Goal: Transaction & Acquisition: Purchase product/service

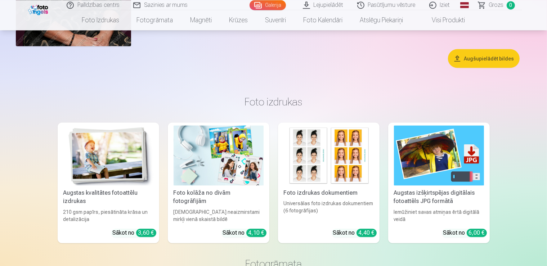
scroll to position [1174, 0]
drag, startPoint x: 551, startPoint y: 21, endPoint x: 552, endPoint y: 86, distance: 65.2
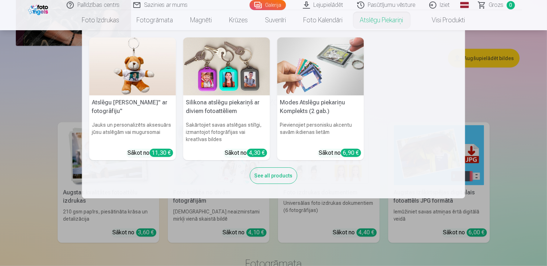
click at [352, 153] on div "6,90 €" at bounding box center [351, 153] width 20 height 8
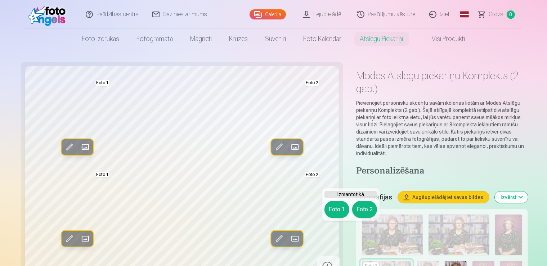
click at [79, 145] on span at bounding box center [85, 148] width 12 height 12
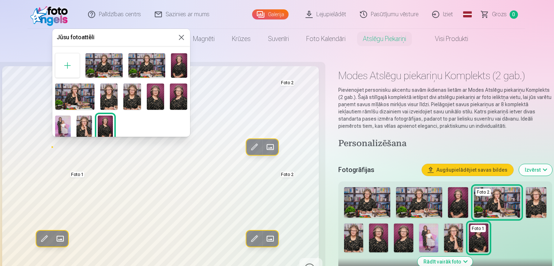
click at [172, 95] on img at bounding box center [178, 97] width 17 height 26
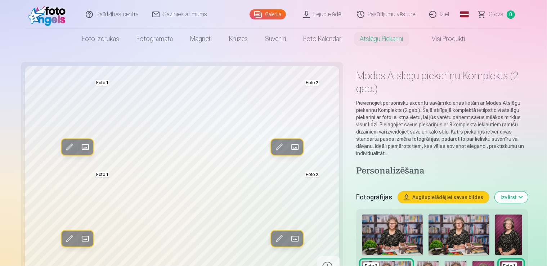
click at [63, 145] on span at bounding box center [69, 148] width 12 height 12
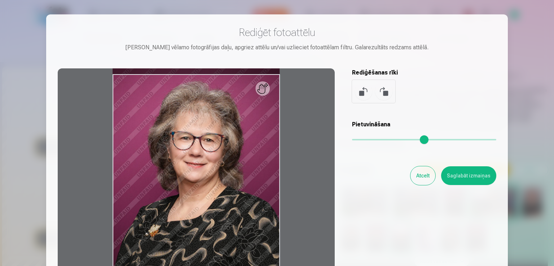
click at [259, 90] on div at bounding box center [196, 181] width 277 height 226
click at [238, 172] on div at bounding box center [196, 181] width 277 height 226
click at [367, 139] on div "Pietuvināšana" at bounding box center [424, 134] width 144 height 29
click at [361, 90] on button at bounding box center [363, 91] width 17 height 17
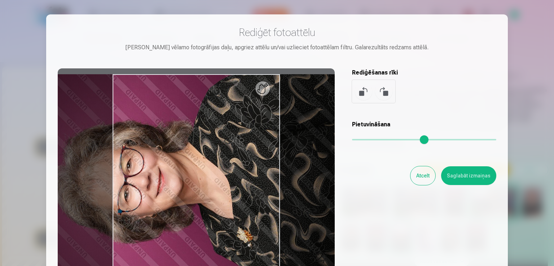
click at [383, 93] on button at bounding box center [383, 91] width 17 height 17
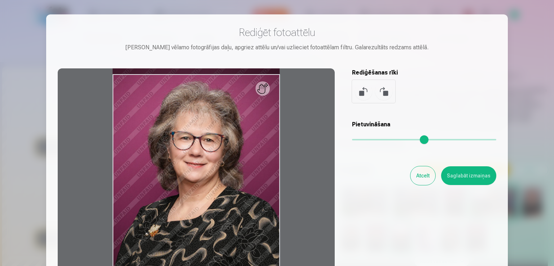
click at [416, 178] on button "Atcelt" at bounding box center [422, 176] width 25 height 19
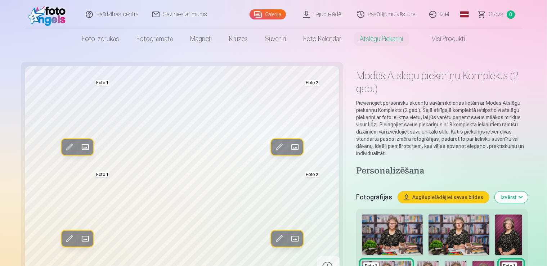
click at [458, 192] on button "Augšupielādējiet savas bildes" at bounding box center [443, 198] width 91 height 12
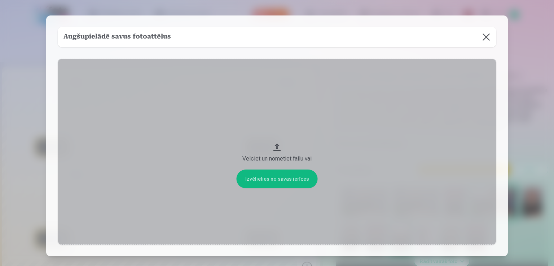
click at [480, 37] on button at bounding box center [486, 37] width 20 height 20
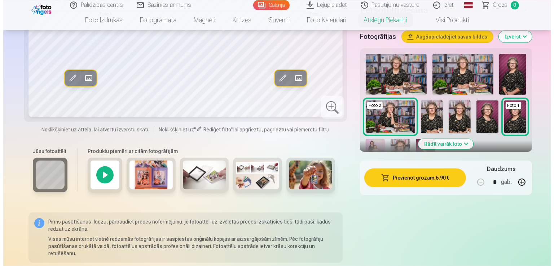
scroll to position [167, 0]
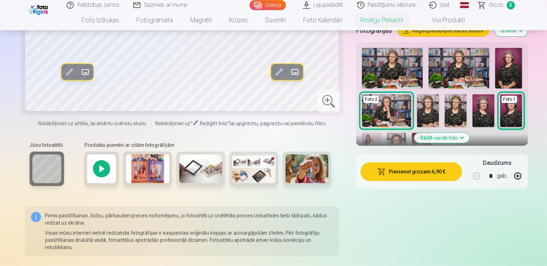
click at [434, 163] on button "Pievienot grozam : 6,90 €" at bounding box center [412, 172] width 102 height 19
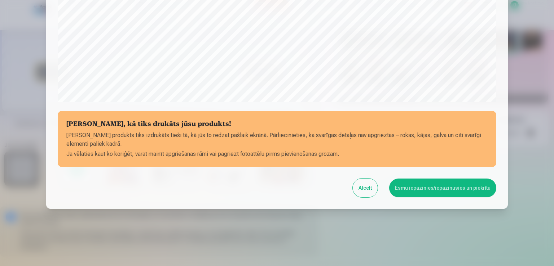
scroll to position [252, 0]
drag, startPoint x: 543, startPoint y: 26, endPoint x: 542, endPoint y: 14, distance: 12.3
click at [541, 13] on div at bounding box center [277, 133] width 554 height 266
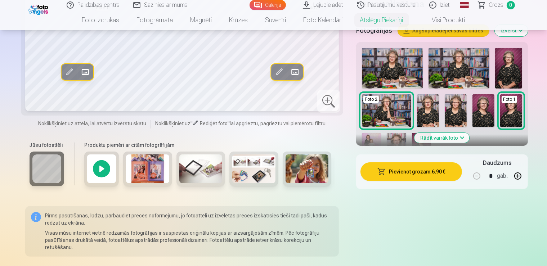
click at [423, 163] on button "Pievienot grozam : 6,90 €" at bounding box center [412, 172] width 102 height 19
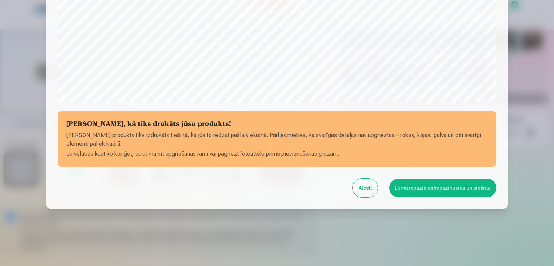
click at [492, 35] on div "​ Pārbaudiet, kā tiks drukāts jūsu produkts! Jūsu produkts tiks izdrukāts tieši…" at bounding box center [277, 7] width 554 height 519
click at [411, 190] on button "Esmu iepazinies/iepazinusies un piekrītu" at bounding box center [442, 188] width 107 height 19
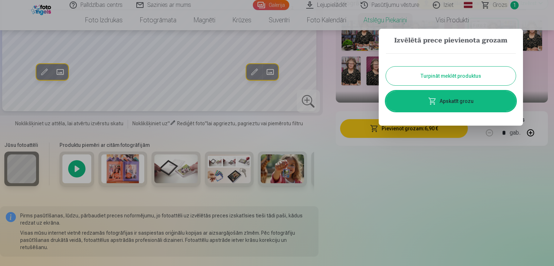
click at [445, 76] on button "Turpināt meklēt produktus" at bounding box center [451, 76] width 130 height 19
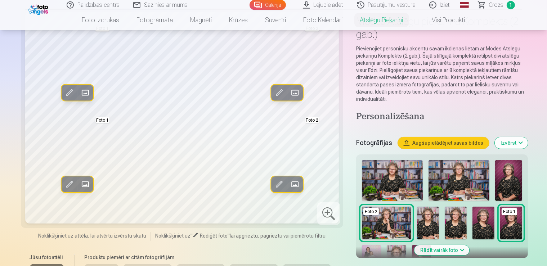
scroll to position [0, 0]
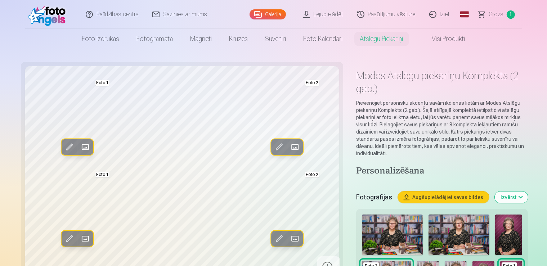
click at [440, 36] on link "Visi produkti" at bounding box center [443, 39] width 62 height 20
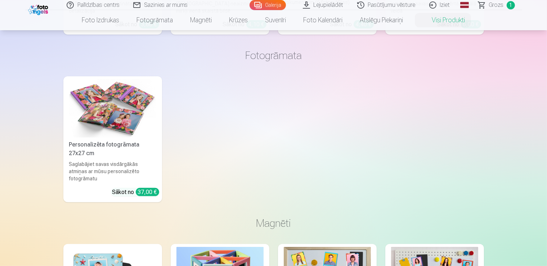
scroll to position [171, 0]
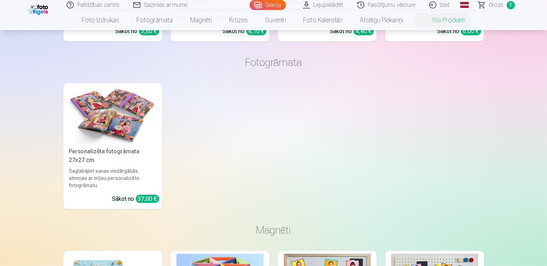
click at [497, 7] on span "Grozs" at bounding box center [496, 5] width 15 height 9
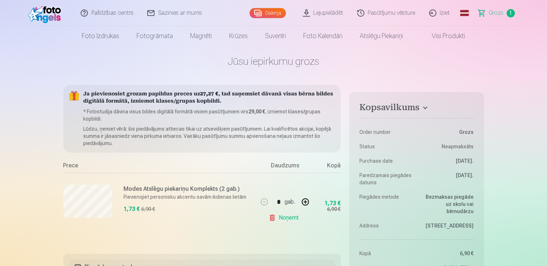
scroll to position [3, 0]
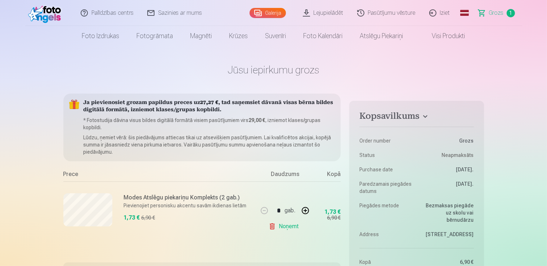
click at [458, 37] on link "Visi produkti" at bounding box center [443, 36] width 62 height 20
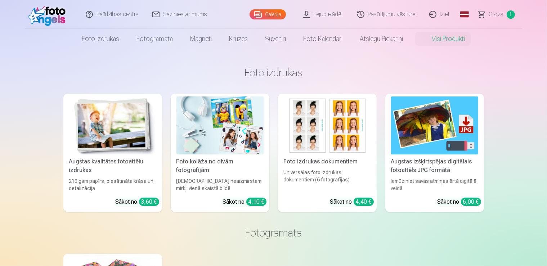
click at [332, 120] on img at bounding box center [327, 126] width 87 height 58
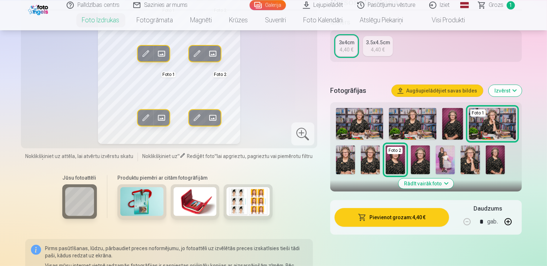
scroll to position [137, 0]
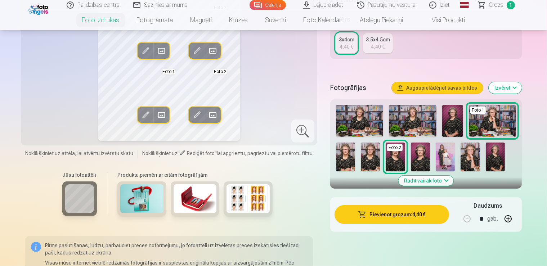
click at [140, 199] on img at bounding box center [141, 199] width 43 height 29
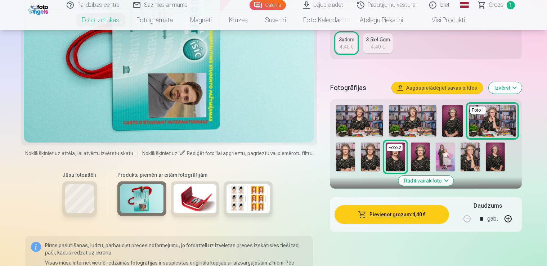
click at [182, 201] on img at bounding box center [195, 199] width 43 height 29
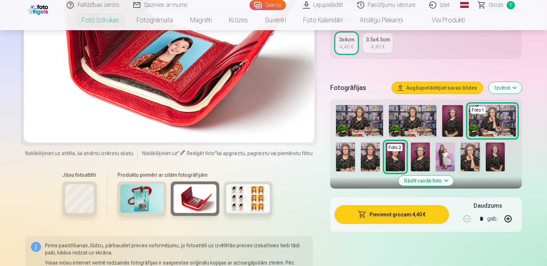
click at [227, 195] on img at bounding box center [248, 199] width 43 height 29
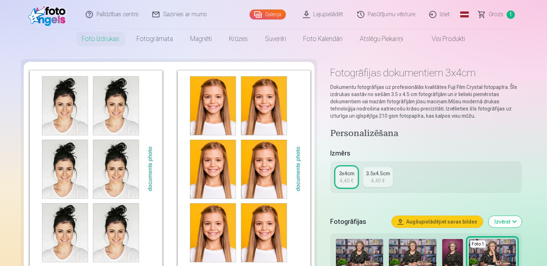
scroll to position [0, 0]
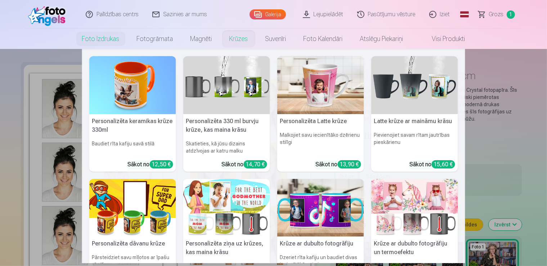
click at [227, 39] on link "Krūzes" at bounding box center [239, 39] width 36 height 20
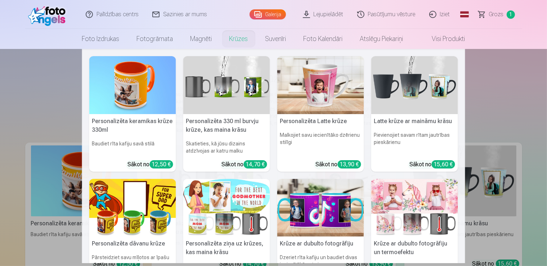
click at [234, 38] on link "Krūzes" at bounding box center [239, 39] width 36 height 20
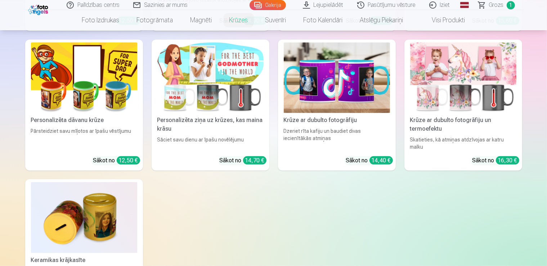
scroll to position [245, 0]
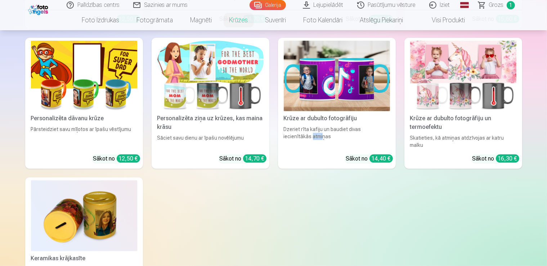
drag, startPoint x: 294, startPoint y: 212, endPoint x: 284, endPoint y: 185, distance: 28.4
click at [284, 185] on div "Personalizēta keramikas krūze 330ml Baudiet rīta kafiju savā stilā Sākot no 12,…" at bounding box center [273, 96] width 497 height 396
click at [204, 101] on img at bounding box center [211, 76] width 106 height 71
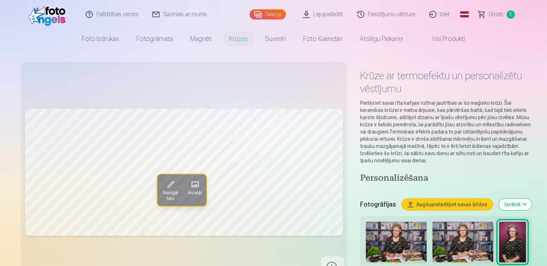
click at [495, 14] on span "Grozs" at bounding box center [496, 14] width 15 height 9
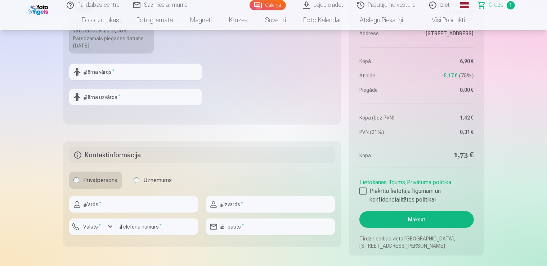
scroll to position [321, 0]
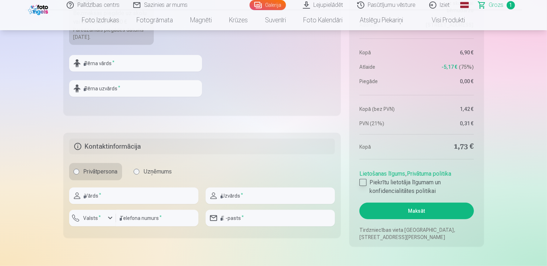
click at [365, 182] on div at bounding box center [363, 182] width 7 height 7
click at [134, 202] on input "text" at bounding box center [133, 196] width 129 height 17
type input "*"
type input "*******"
click at [236, 198] on input "text" at bounding box center [270, 196] width 129 height 17
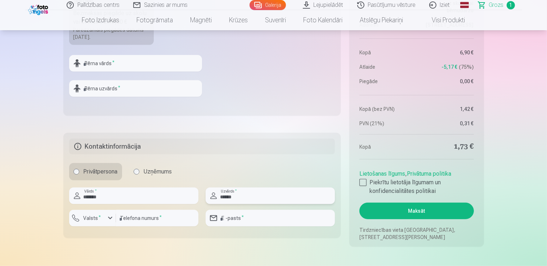
type input "******"
click at [170, 218] on input "number" at bounding box center [157, 218] width 83 height 17
type input "********"
click at [252, 219] on input "email" at bounding box center [270, 218] width 129 height 17
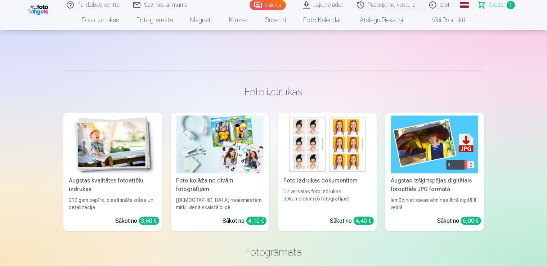
scroll to position [591, 0]
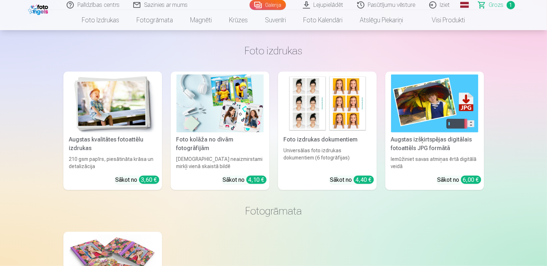
type input "**********"
click at [327, 105] on img at bounding box center [327, 104] width 87 height 58
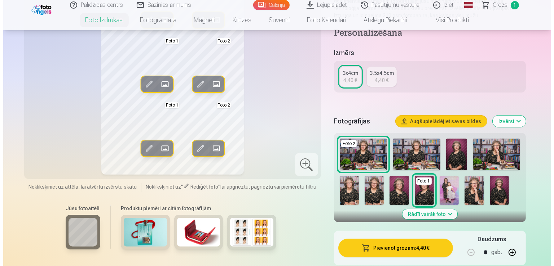
scroll to position [107, 0]
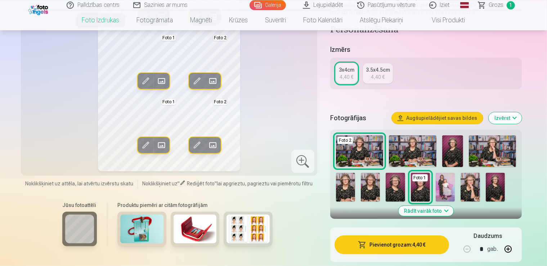
click at [416, 150] on img at bounding box center [412, 152] width 47 height 32
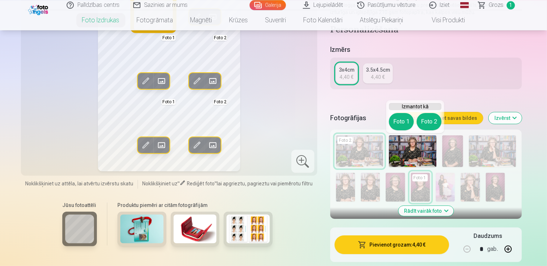
click at [400, 123] on button "Foto 1" at bounding box center [401, 121] width 25 height 17
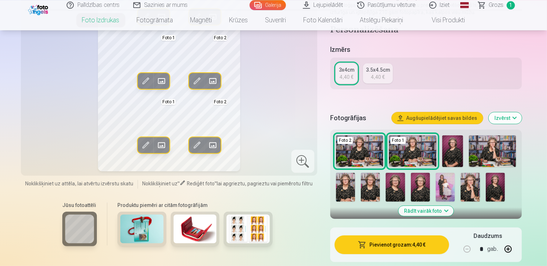
click at [461, 184] on img at bounding box center [470, 187] width 19 height 29
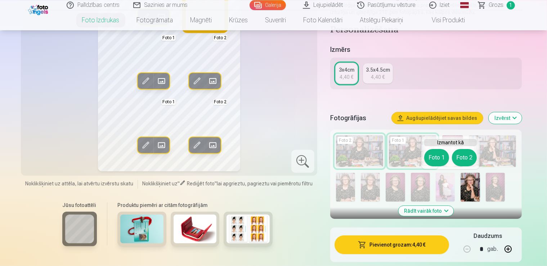
click at [464, 160] on button "Foto 2" at bounding box center [464, 157] width 25 height 17
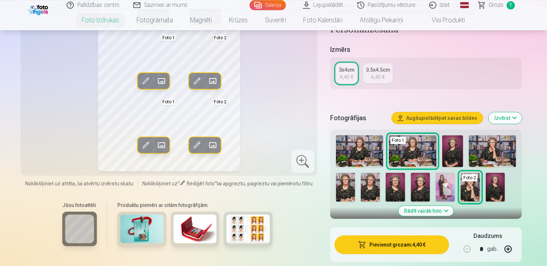
click at [361, 183] on img at bounding box center [370, 187] width 19 height 29
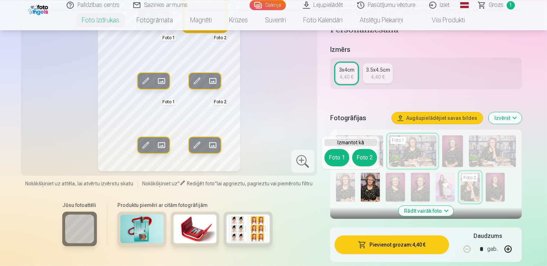
click at [364, 157] on button "Foto 2" at bounding box center [364, 157] width 25 height 17
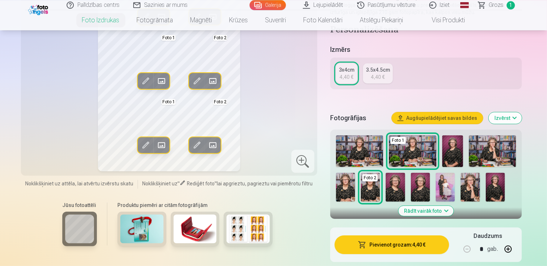
click at [386, 186] on img at bounding box center [395, 187] width 19 height 29
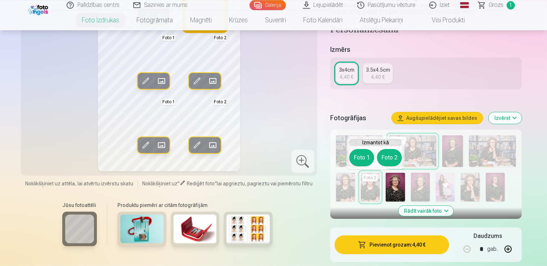
click at [386, 153] on button "Foto 2" at bounding box center [389, 157] width 25 height 17
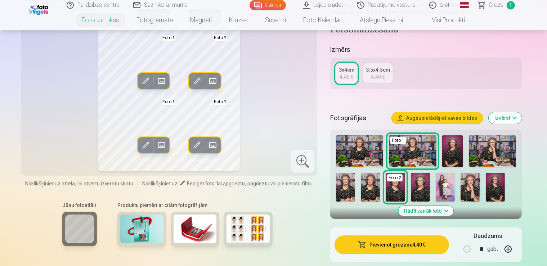
click at [411, 176] on img at bounding box center [420, 187] width 19 height 29
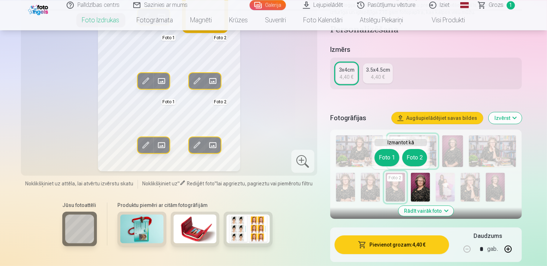
click at [409, 159] on button "Foto 2" at bounding box center [415, 157] width 25 height 17
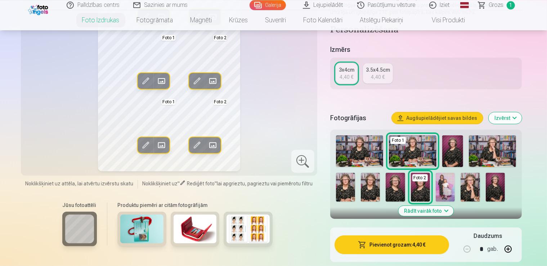
click at [364, 153] on img at bounding box center [359, 152] width 47 height 32
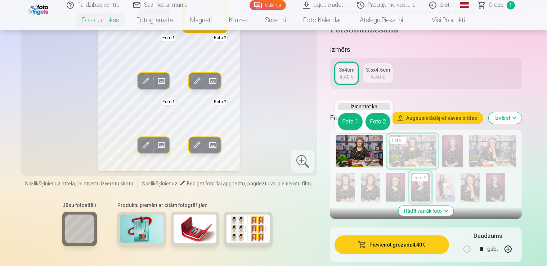
click at [377, 125] on button "Foto 2" at bounding box center [378, 121] width 25 height 17
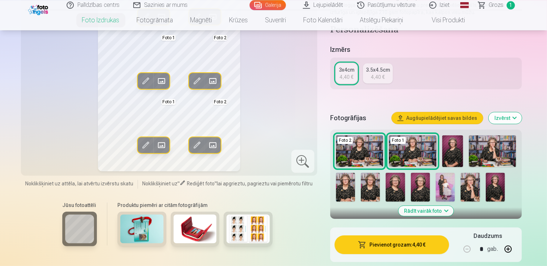
click at [411, 187] on img at bounding box center [420, 187] width 19 height 29
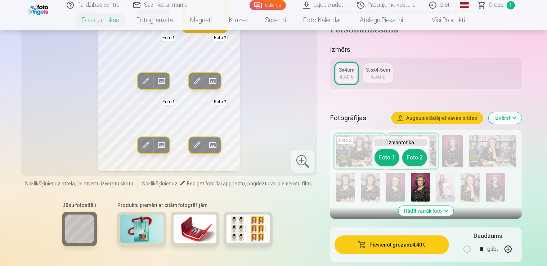
click at [412, 156] on button "Foto 2" at bounding box center [415, 157] width 25 height 17
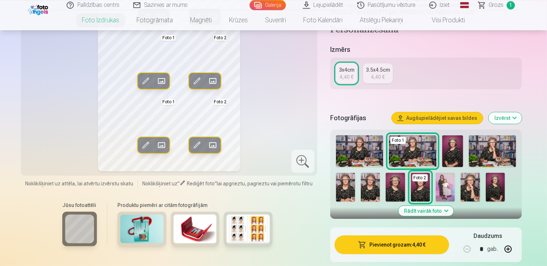
click at [423, 242] on button "Pievienot grozam : 4,40 €" at bounding box center [392, 245] width 115 height 19
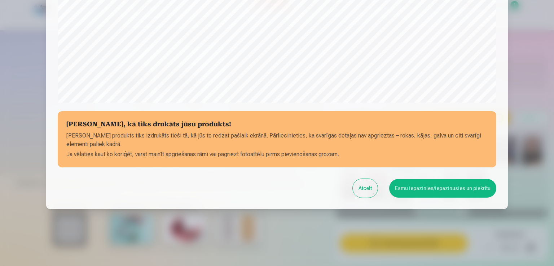
scroll to position [252, 0]
click at [432, 192] on button "Esmu iepazinies/iepazinusies un piekrītu" at bounding box center [442, 188] width 107 height 19
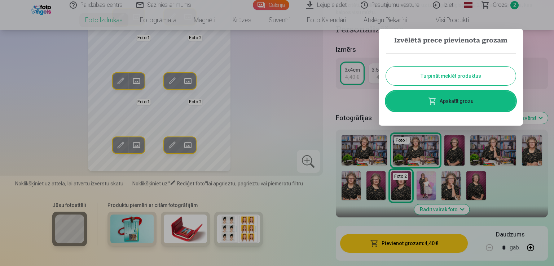
click at [476, 99] on link "Apskatīt grozu" at bounding box center [451, 101] width 130 height 20
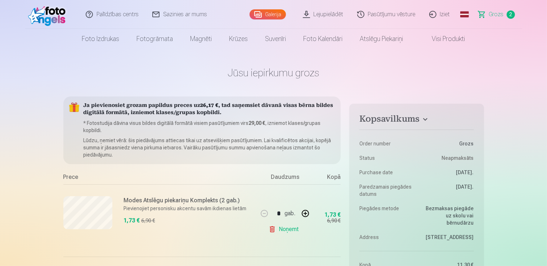
click at [442, 40] on link "Visi produkti" at bounding box center [443, 39] width 62 height 20
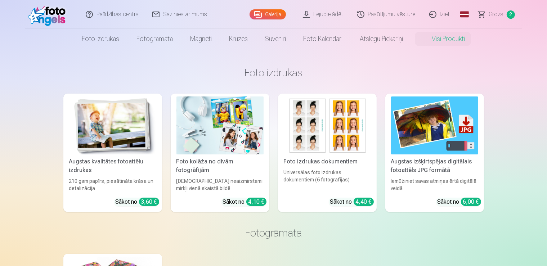
click at [229, 133] on img at bounding box center [220, 126] width 87 height 58
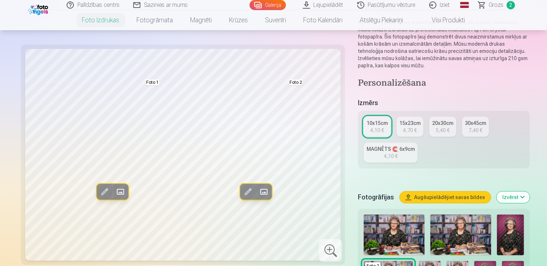
scroll to position [96, 0]
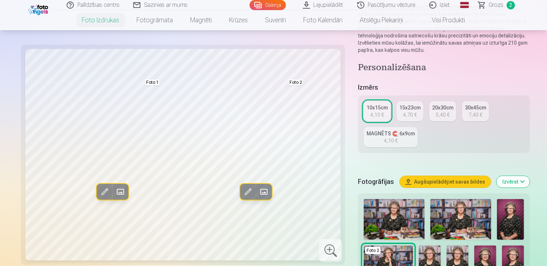
click at [502, 246] on img at bounding box center [513, 262] width 22 height 33
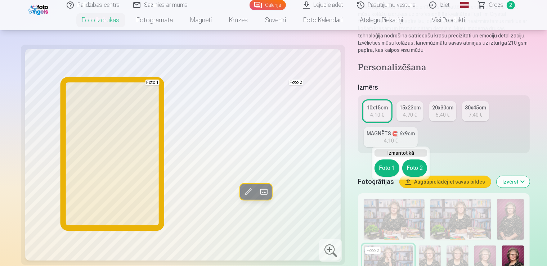
click at [382, 162] on button "Foto 1" at bounding box center [387, 168] width 25 height 17
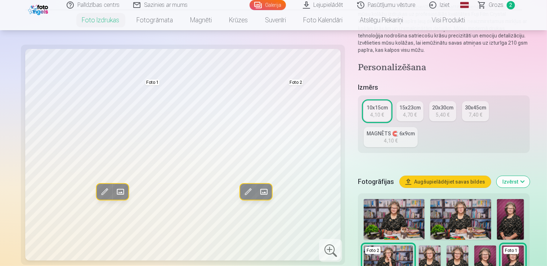
click at [475, 246] on img at bounding box center [486, 262] width 22 height 33
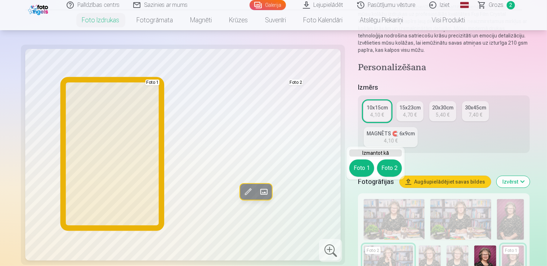
click at [362, 165] on button "Foto 1" at bounding box center [362, 168] width 25 height 17
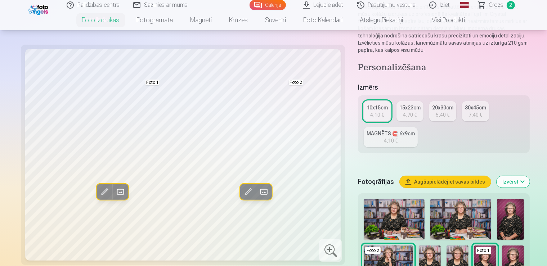
click at [502, 246] on img at bounding box center [513, 262] width 22 height 33
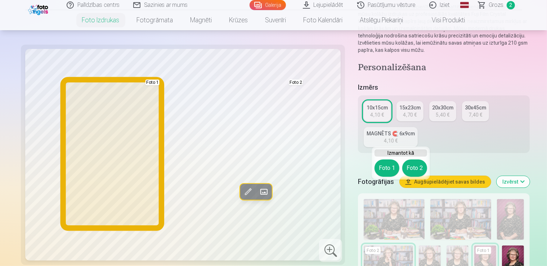
click at [388, 168] on button "Foto 1" at bounding box center [387, 168] width 25 height 17
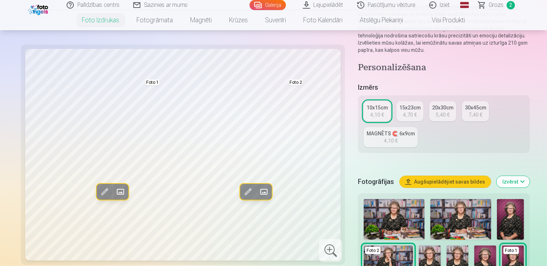
click at [368, 199] on img at bounding box center [394, 219] width 61 height 41
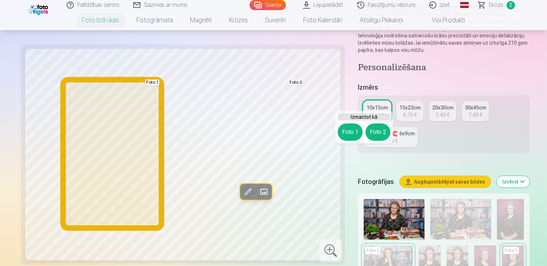
click at [345, 127] on button "Foto 1" at bounding box center [350, 132] width 25 height 17
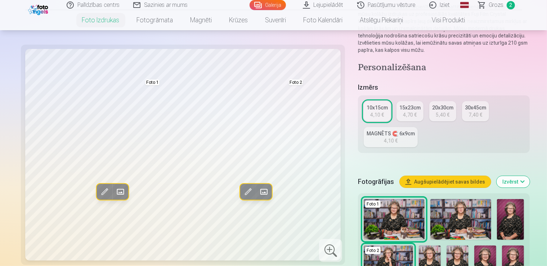
click at [431, 199] on img at bounding box center [461, 219] width 61 height 41
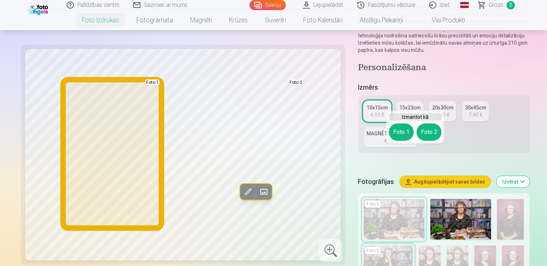
click at [402, 136] on button "Foto 1" at bounding box center [401, 132] width 25 height 17
click at [402, 170] on div "Fotogrāfijas Augšupielādējiet savas bildes Izvērst" at bounding box center [444, 181] width 172 height 23
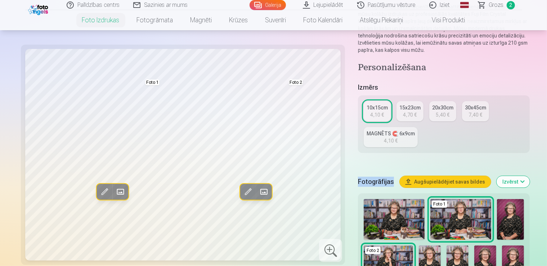
click at [441, 246] on img at bounding box center [430, 262] width 22 height 33
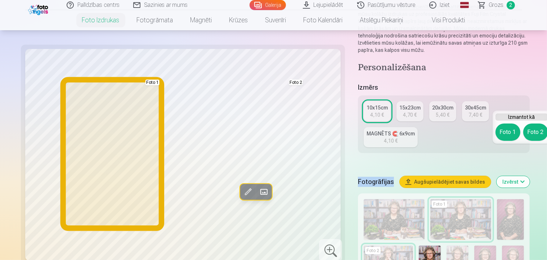
click at [504, 129] on button "Foto 1" at bounding box center [508, 132] width 25 height 17
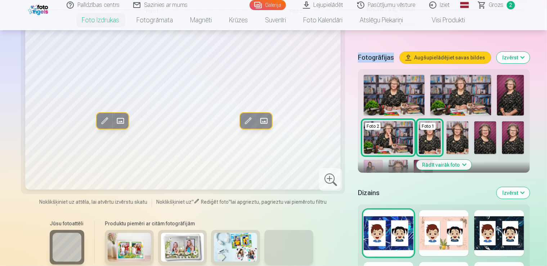
scroll to position [236, 0]
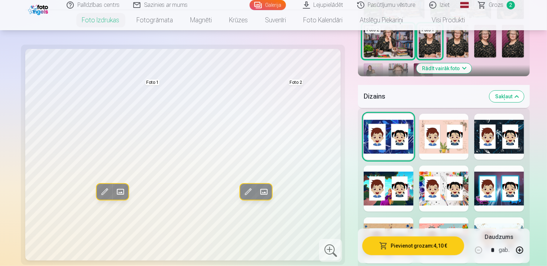
scroll to position [339, 0]
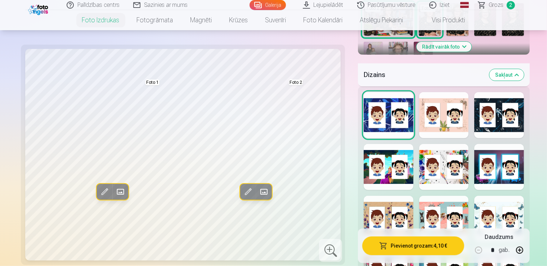
click at [502, 196] on div at bounding box center [500, 219] width 50 height 46
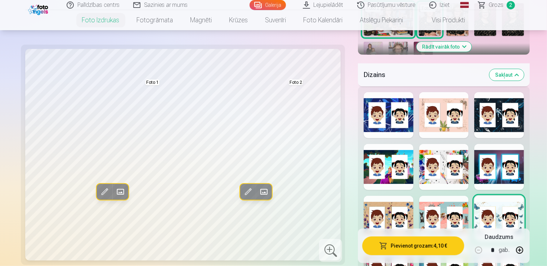
click at [420, 144] on div at bounding box center [445, 167] width 50 height 46
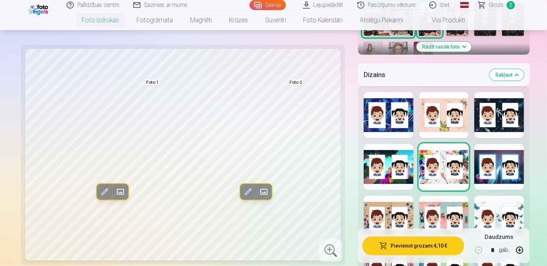
click at [374, 248] on div at bounding box center [389, 271] width 50 height 46
click at [500, 196] on div at bounding box center [500, 219] width 50 height 46
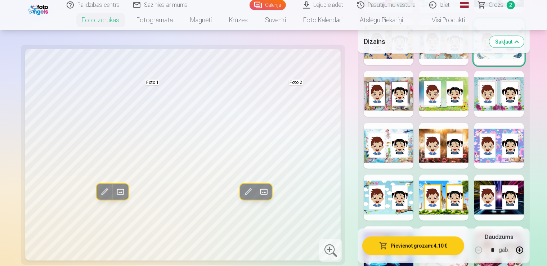
scroll to position [534, 0]
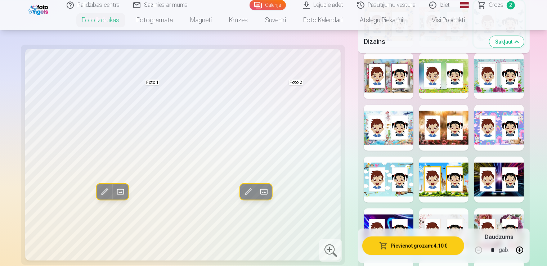
click at [444, 209] on div at bounding box center [445, 232] width 50 height 46
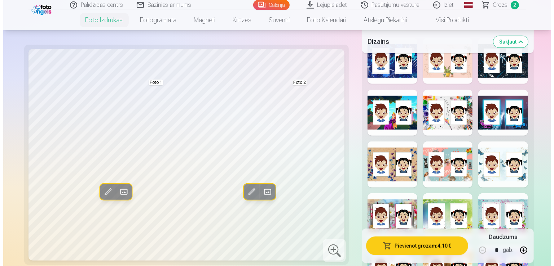
scroll to position [391, 0]
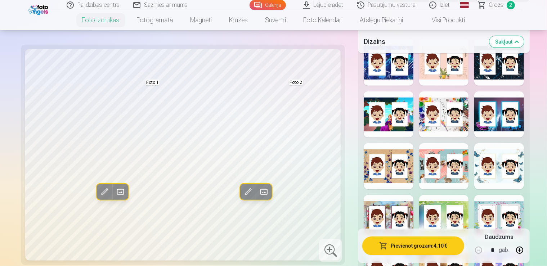
click at [425, 247] on button "Pievienot grozam : 4,10 €" at bounding box center [414, 246] width 102 height 19
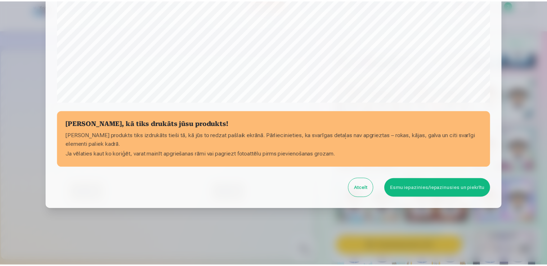
scroll to position [252, 0]
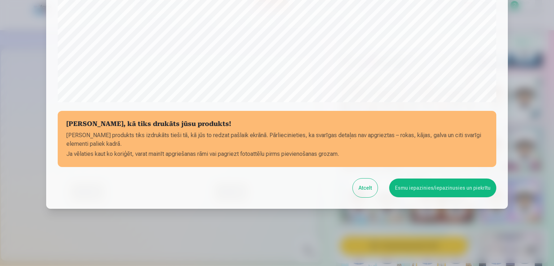
click at [425, 189] on button "Esmu iepazinies/iepazinusies un piekrītu" at bounding box center [442, 188] width 107 height 19
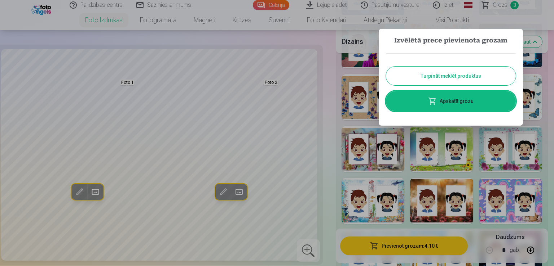
click at [443, 96] on link "Apskatīt grozu" at bounding box center [451, 101] width 130 height 20
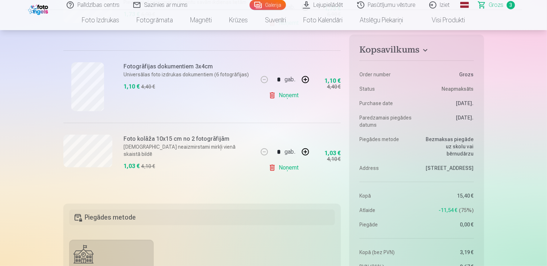
scroll to position [216, 0]
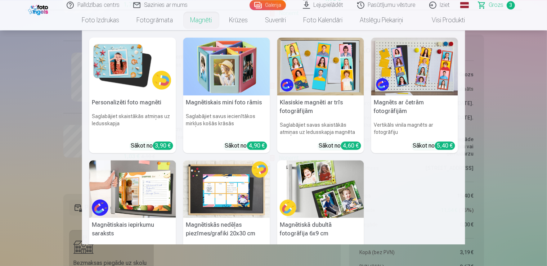
click at [66, 89] on nav "Personalizēti foto magnēti Saglabājiet skaistākās atmiņas uz ledusskapja Sākot …" at bounding box center [273, 137] width 547 height 214
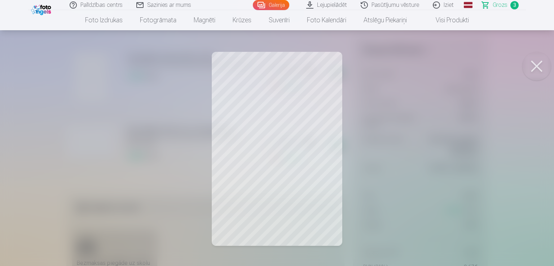
click at [540, 71] on button at bounding box center [536, 66] width 29 height 29
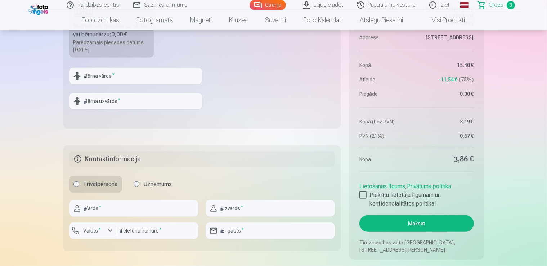
scroll to position [519, 0]
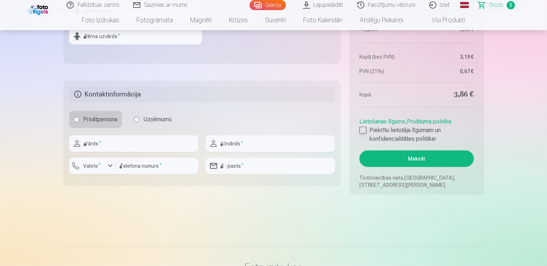
click at [363, 132] on div at bounding box center [363, 130] width 7 height 7
click at [125, 148] on input "text" at bounding box center [133, 144] width 129 height 17
type input "*******"
click at [235, 145] on input "text" at bounding box center [270, 144] width 129 height 17
type input "******"
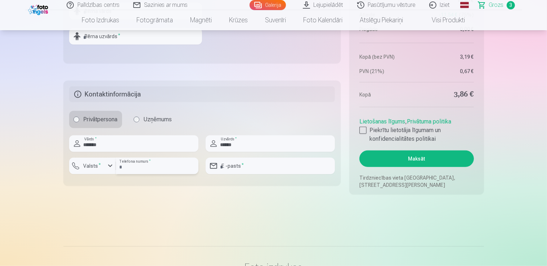
click at [155, 170] on input "number" at bounding box center [157, 166] width 83 height 17
type input "********"
click at [237, 160] on input "email" at bounding box center [270, 166] width 129 height 17
type input "**********"
click at [383, 155] on button "Maksāt" at bounding box center [417, 159] width 114 height 17
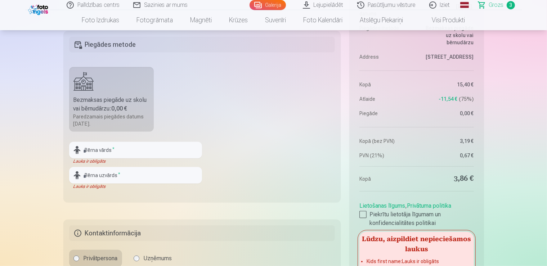
scroll to position [386, 0]
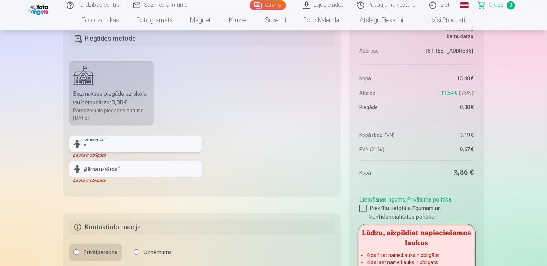
click at [97, 143] on input "text" at bounding box center [135, 144] width 133 height 17
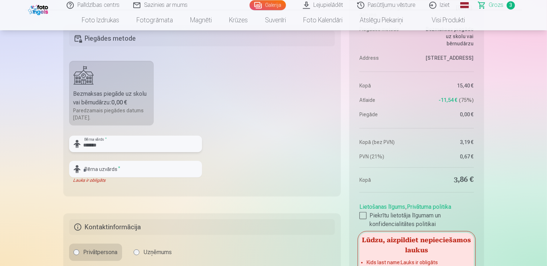
type input "*******"
click at [92, 169] on input "text" at bounding box center [135, 169] width 133 height 17
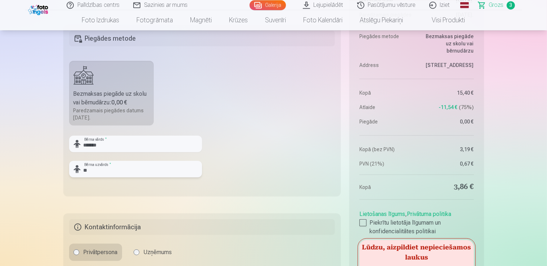
type input "*"
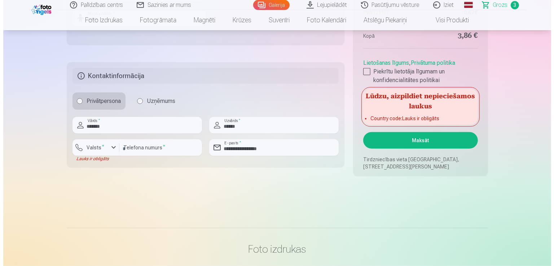
scroll to position [544, 0]
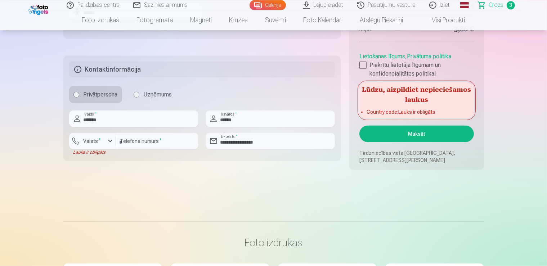
type input "******"
click at [422, 133] on button "Maksāt" at bounding box center [417, 134] width 114 height 17
click at [109, 142] on div "button" at bounding box center [110, 141] width 9 height 9
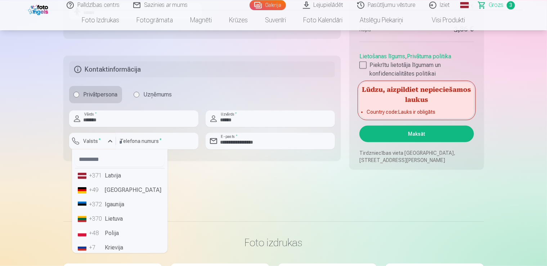
click at [119, 179] on li "+371 Latvija" at bounding box center [120, 176] width 90 height 14
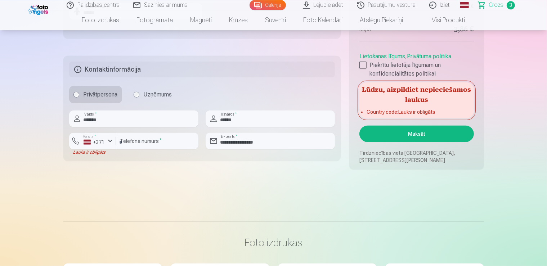
click at [390, 139] on button "Maksāt" at bounding box center [417, 134] width 114 height 17
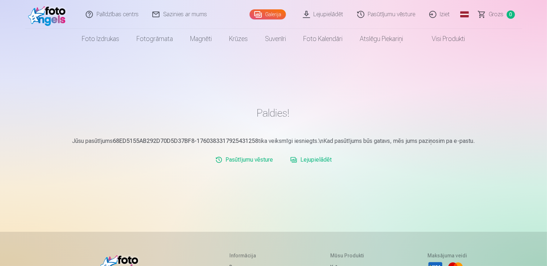
click at [444, 15] on link "Iziet" at bounding box center [440, 14] width 35 height 29
